Goal: Information Seeking & Learning: Learn about a topic

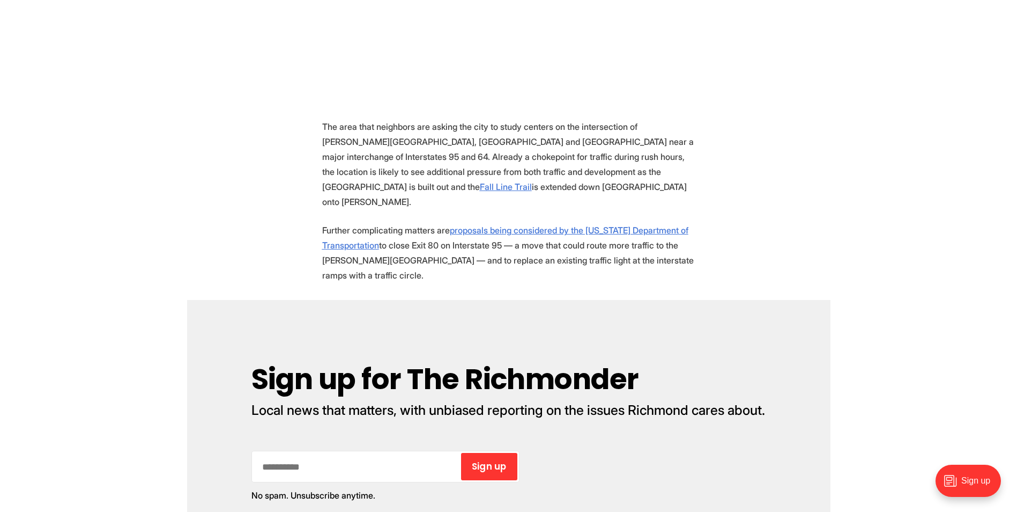
scroll to position [804, 0]
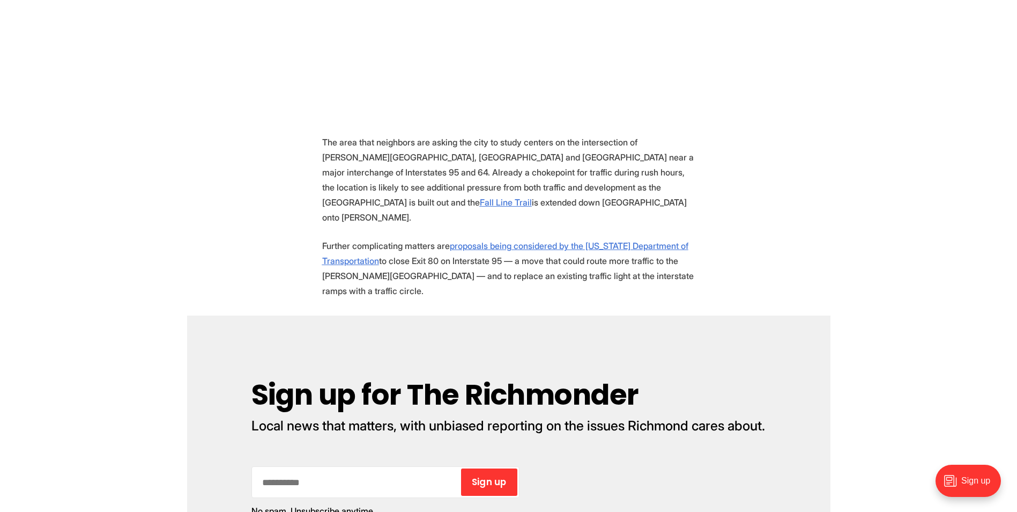
click at [822, 197] on section "A complicated five-way intersection just north of the Diamond could get special…" at bounding box center [508, 515] width 1017 height 1507
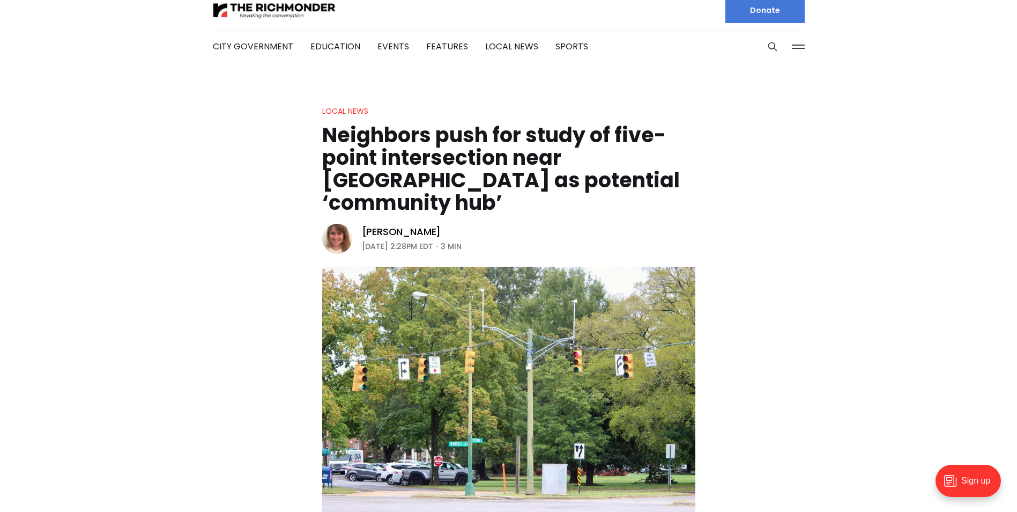
scroll to position [0, 0]
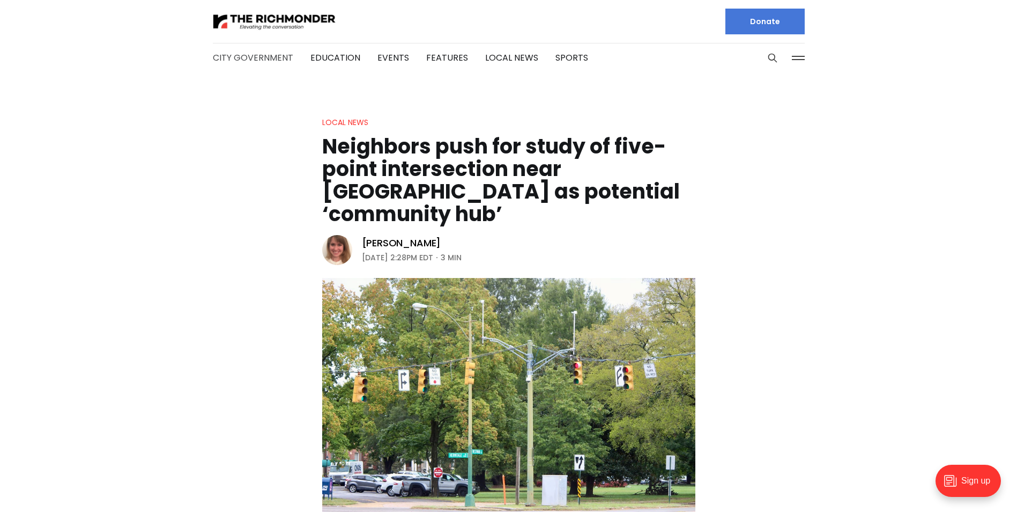
click at [256, 60] on link "City Government" at bounding box center [253, 57] width 80 height 12
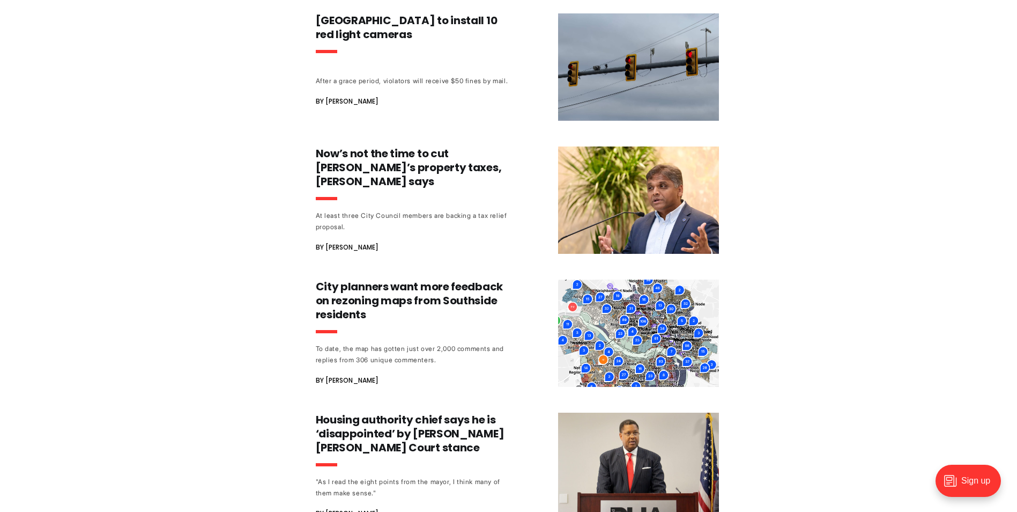
scroll to position [1019, 0]
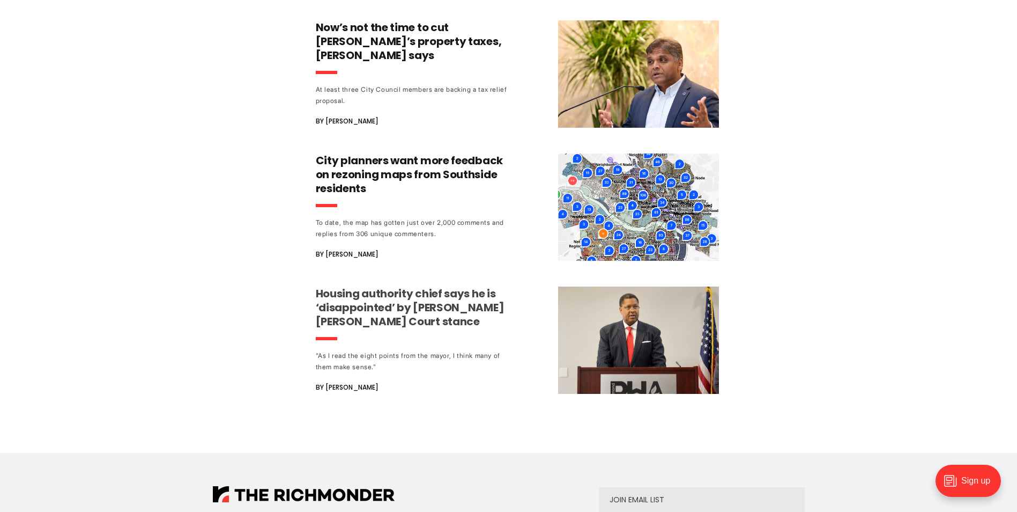
click at [344, 304] on h3 "Housing authority chief says he is ‘disappointed’ by [PERSON_NAME] [PERSON_NAME…" at bounding box center [415, 307] width 199 height 42
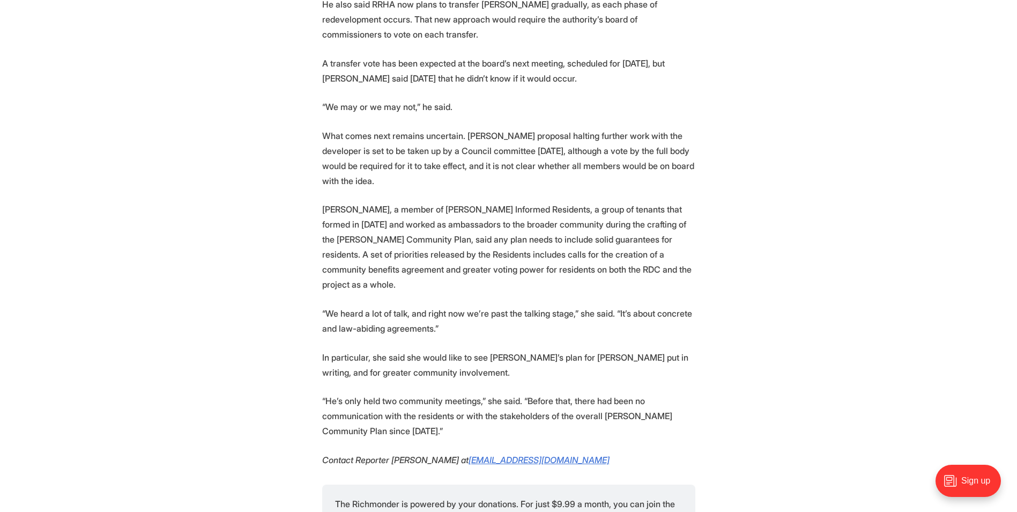
scroll to position [1716, 0]
